Goal: Task Accomplishment & Management: Manage account settings

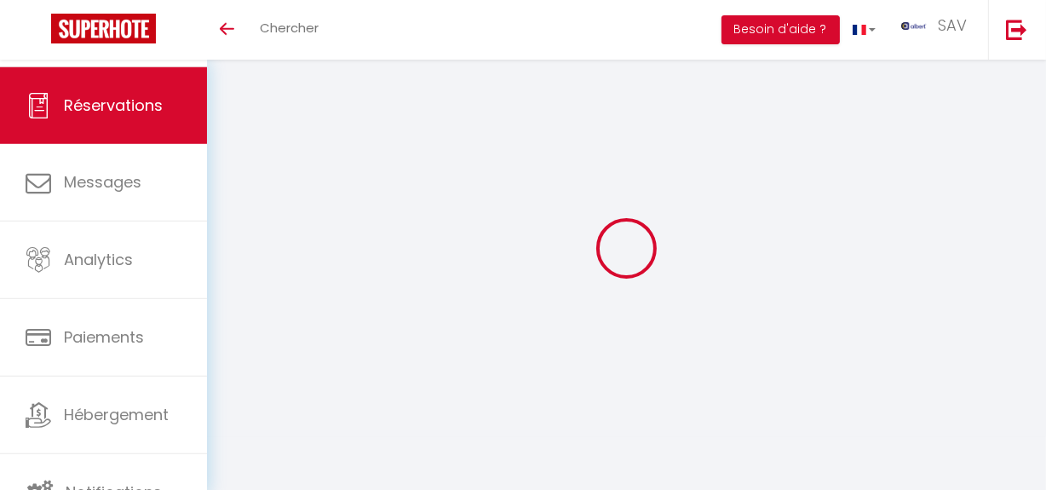
select select
checkbox input "false"
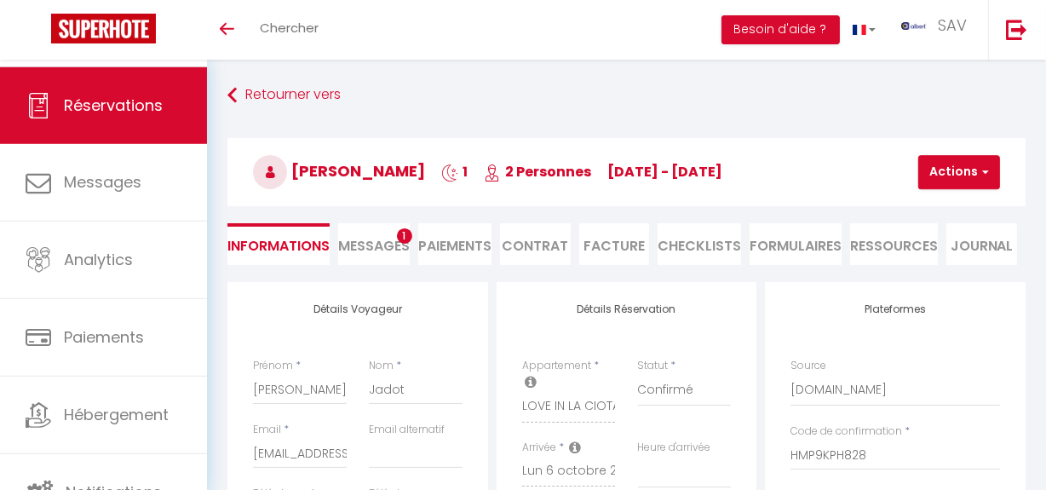
select select
checkbox input "false"
type textarea "Pack love"
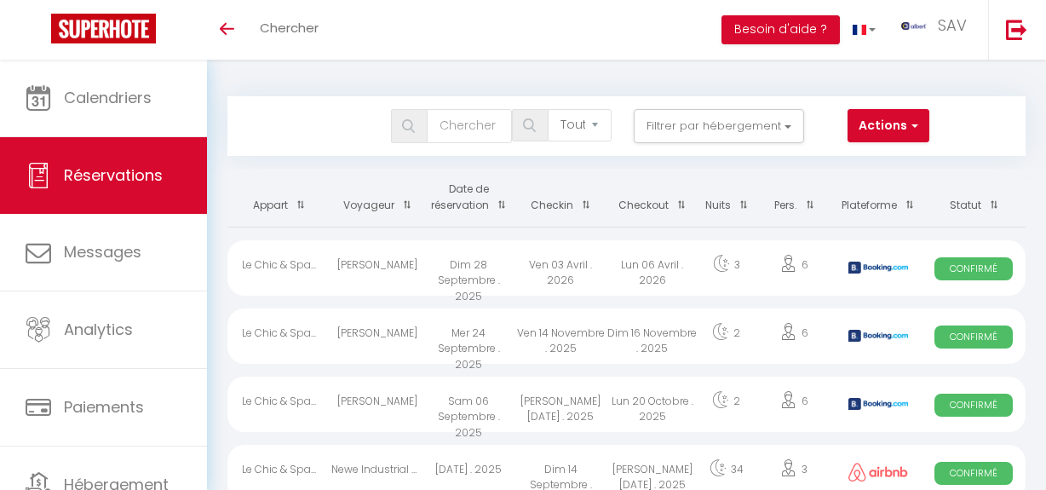
select select "not_cancelled"
